Goal: Task Accomplishment & Management: Manage account settings

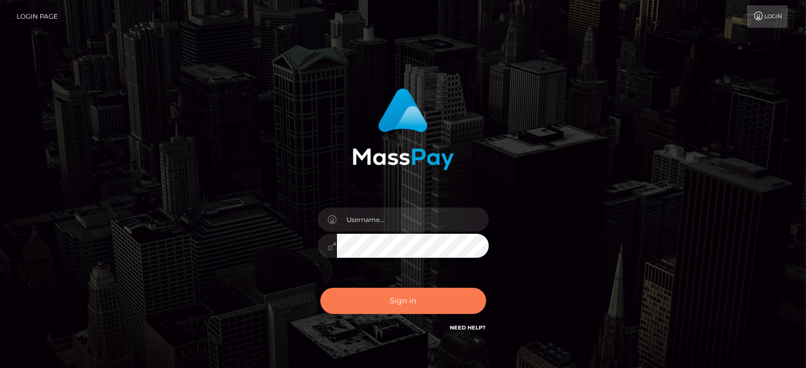
click at [405, 297] on button "Sign in" at bounding box center [403, 301] width 166 height 26
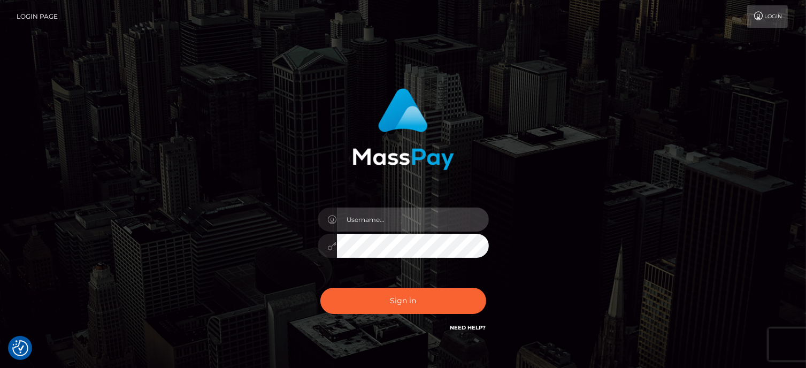
type input "Lawrence.megabonanza"
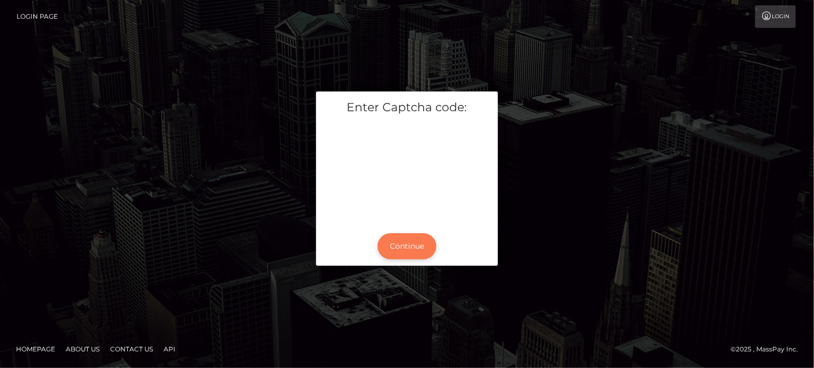
drag, startPoint x: 416, startPoint y: 228, endPoint x: 411, endPoint y: 240, distance: 12.2
click at [411, 237] on div "Continue" at bounding box center [407, 246] width 182 height 39
click at [409, 250] on button "Continue" at bounding box center [407, 246] width 59 height 26
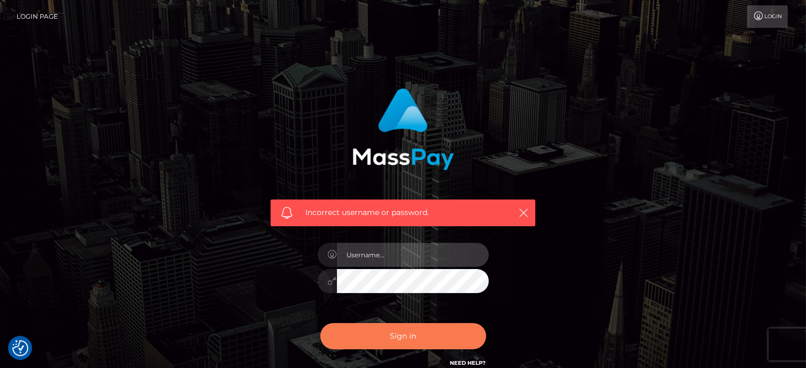
type input "Lawrence.megabonanza"
click at [404, 337] on button "Sign in" at bounding box center [403, 336] width 166 height 26
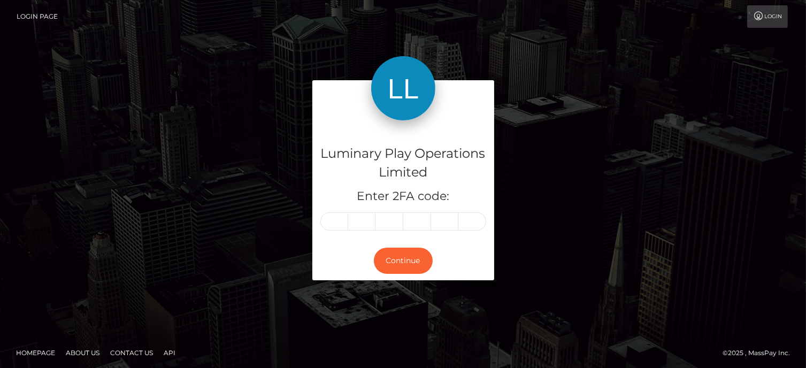
click at [332, 222] on input "text" at bounding box center [334, 221] width 28 height 18
type input "9"
type input "7"
type input "1"
type input "8"
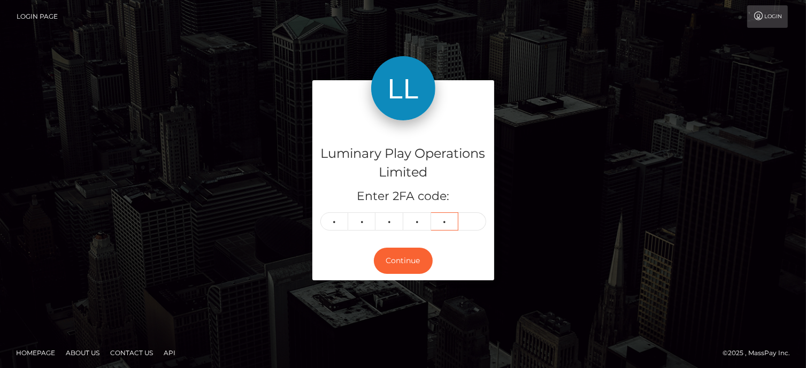
type input "0"
type input "3"
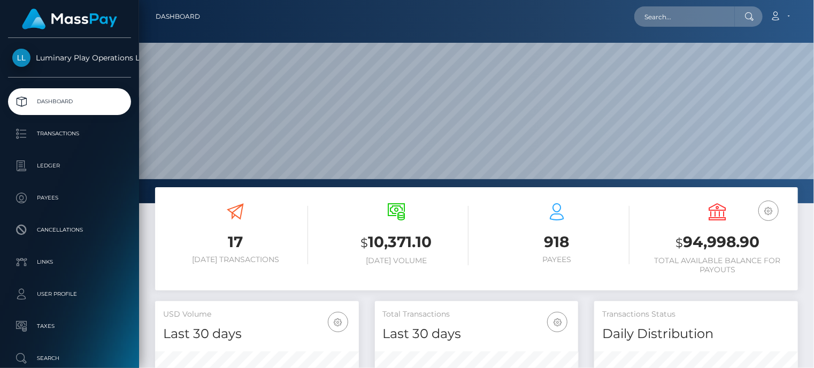
scroll to position [189, 203]
click at [718, 243] on h3 "$ 94,998.90" at bounding box center [717, 243] width 145 height 22
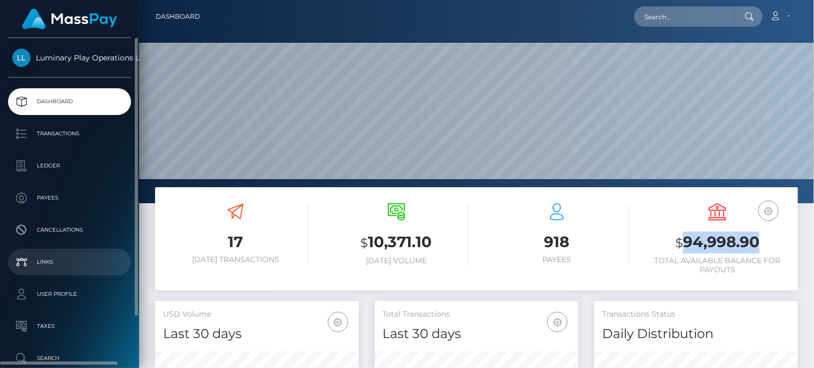
copy h3 "94,998.90"
